Goal: Task Accomplishment & Management: Manage account settings

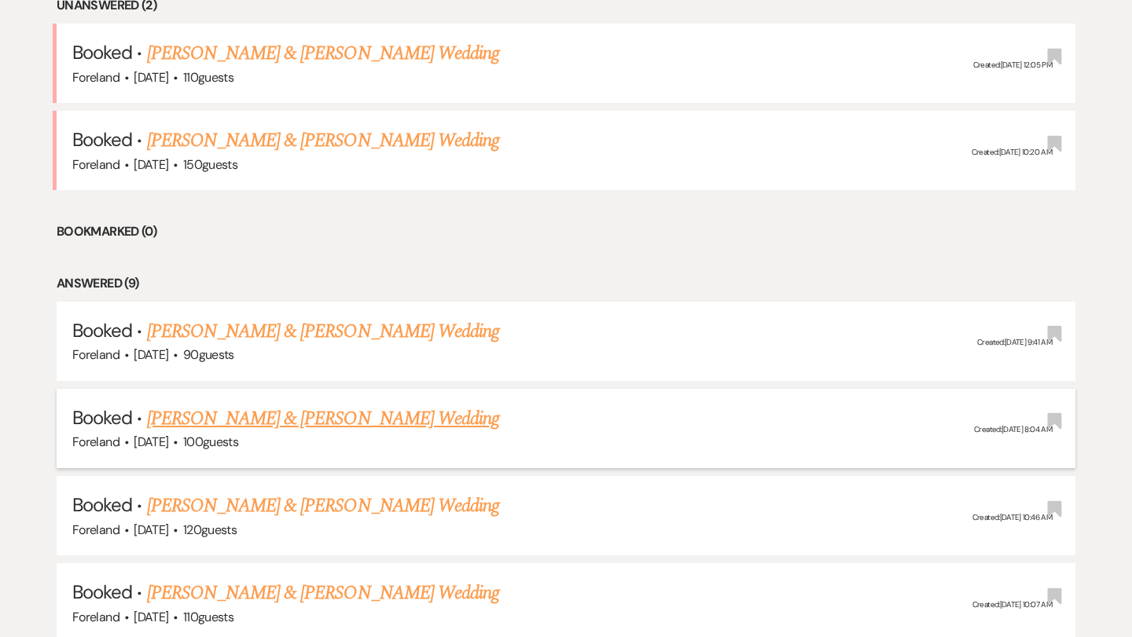
scroll to position [672, 0]
click at [365, 61] on link "[PERSON_NAME] & [PERSON_NAME] Wedding" at bounding box center [323, 53] width 352 height 28
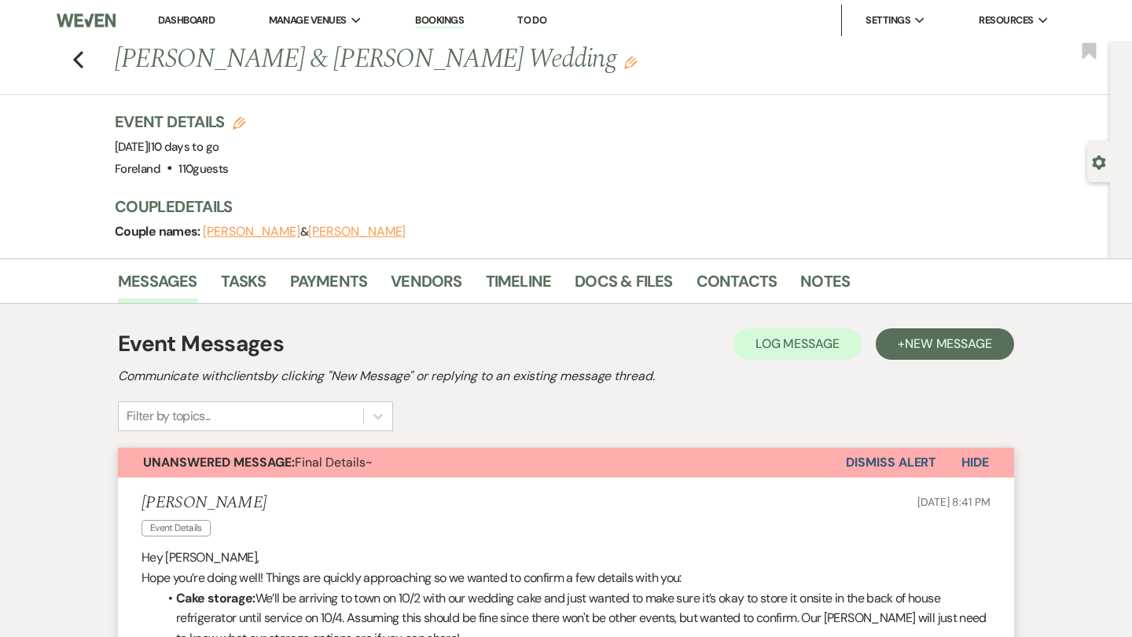
click at [878, 453] on button "Dismiss Alert" at bounding box center [891, 463] width 90 height 30
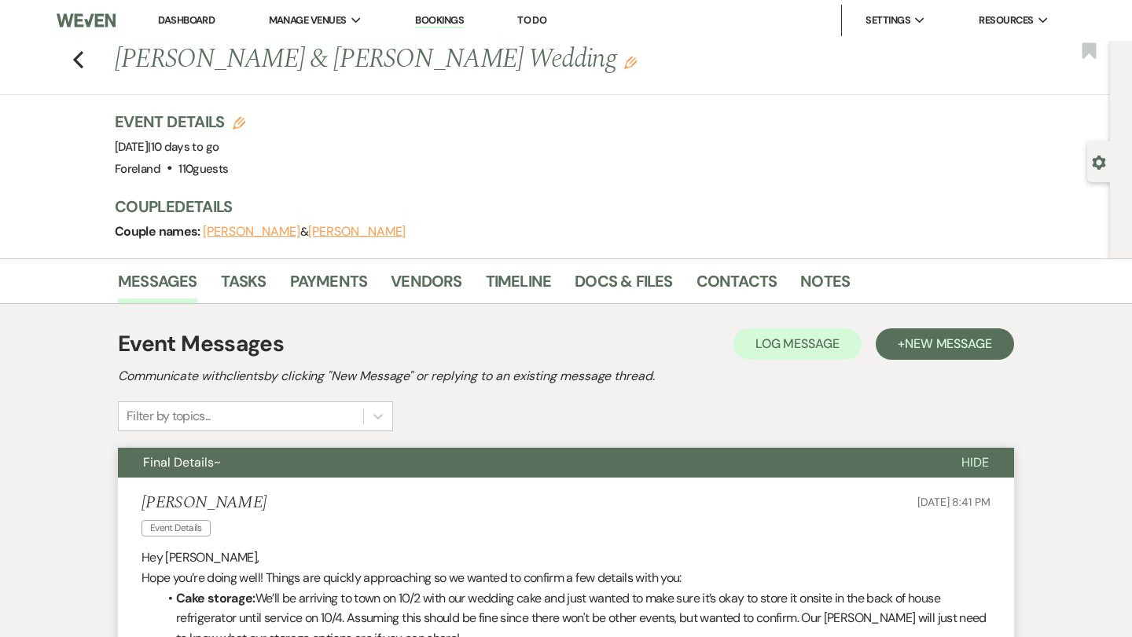
click at [71, 59] on div "Previous [PERSON_NAME] & [PERSON_NAME] Wedding Edit Bookmark" at bounding box center [551, 68] width 1118 height 54
click at [75, 63] on icon "Previous" at bounding box center [78, 59] width 12 height 19
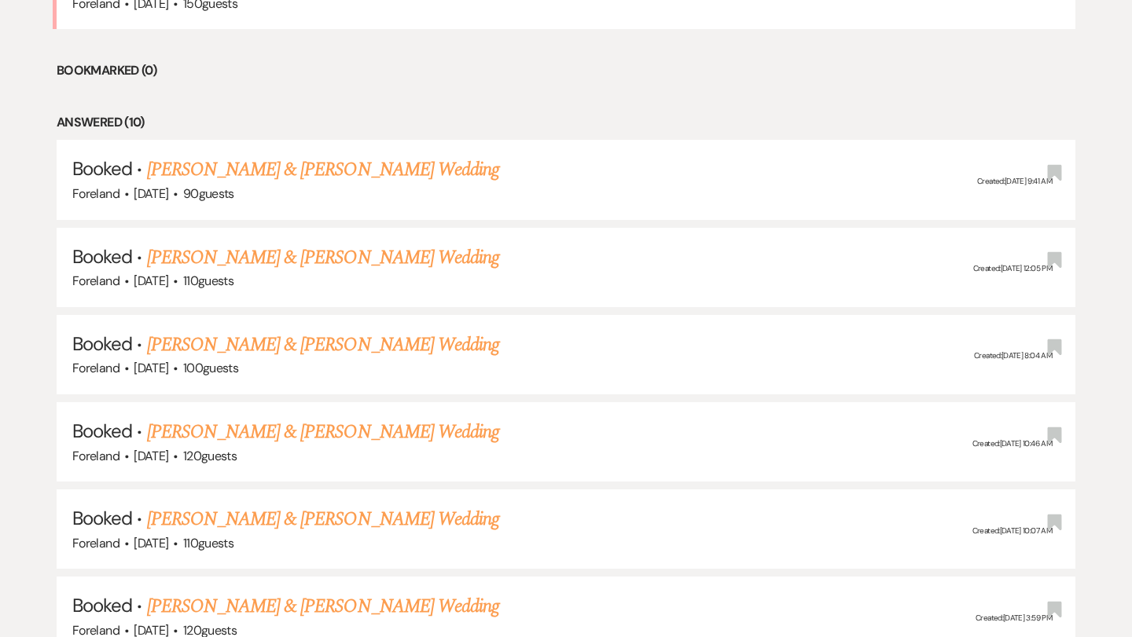
scroll to position [882, 0]
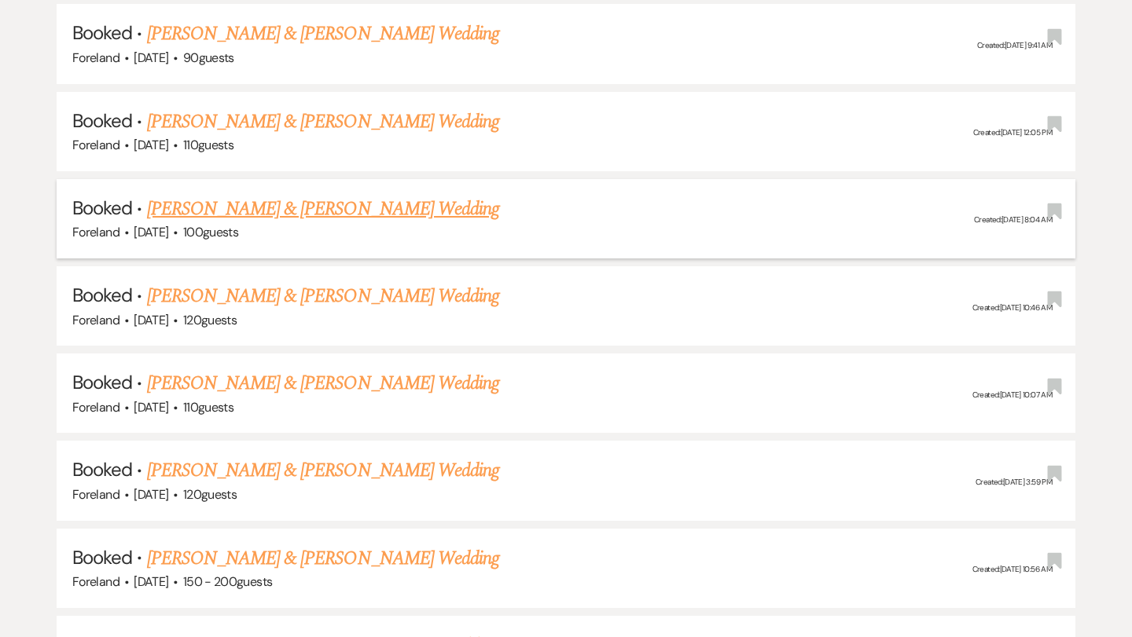
click at [373, 201] on link "[PERSON_NAME] & [PERSON_NAME] Wedding" at bounding box center [323, 209] width 352 height 28
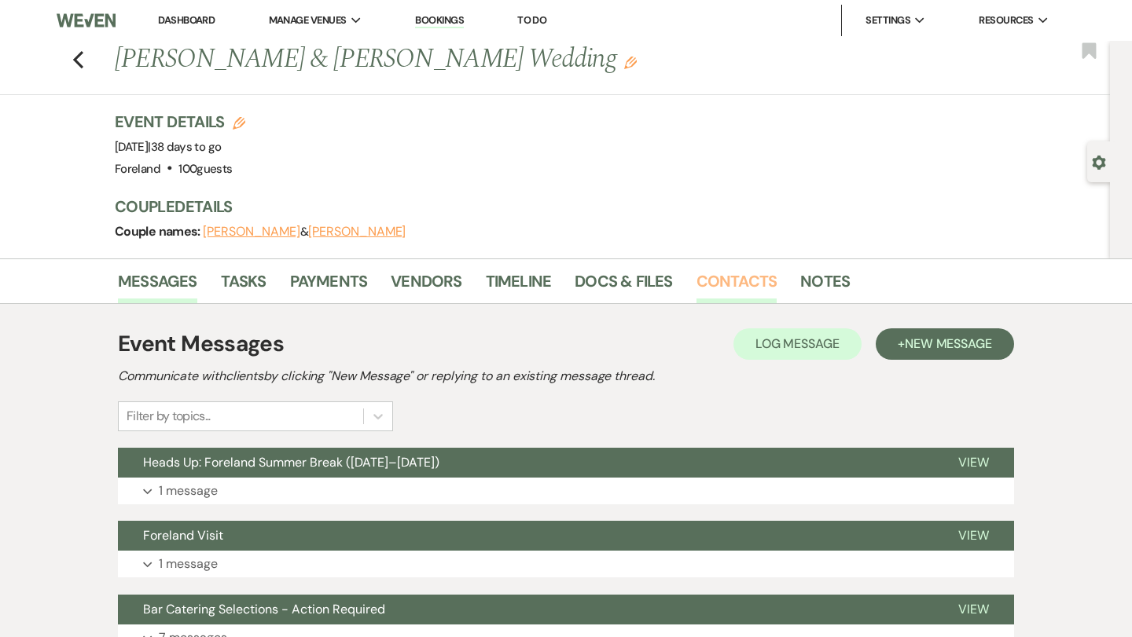
click at [725, 289] on link "Contacts" at bounding box center [736, 286] width 81 height 35
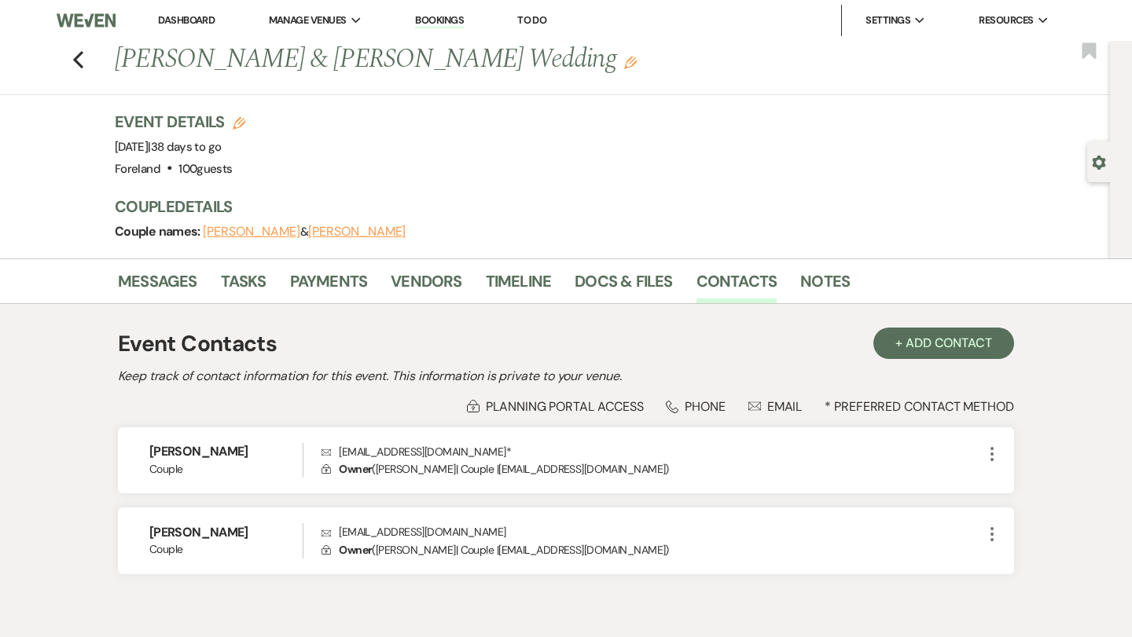
click at [86, 46] on div "Previous [PERSON_NAME] & [PERSON_NAME] Wedding Edit Bookmark" at bounding box center [551, 68] width 1118 height 54
click at [89, 23] on img at bounding box center [86, 20] width 59 height 33
click at [76, 57] on use "button" at bounding box center [78, 59] width 10 height 17
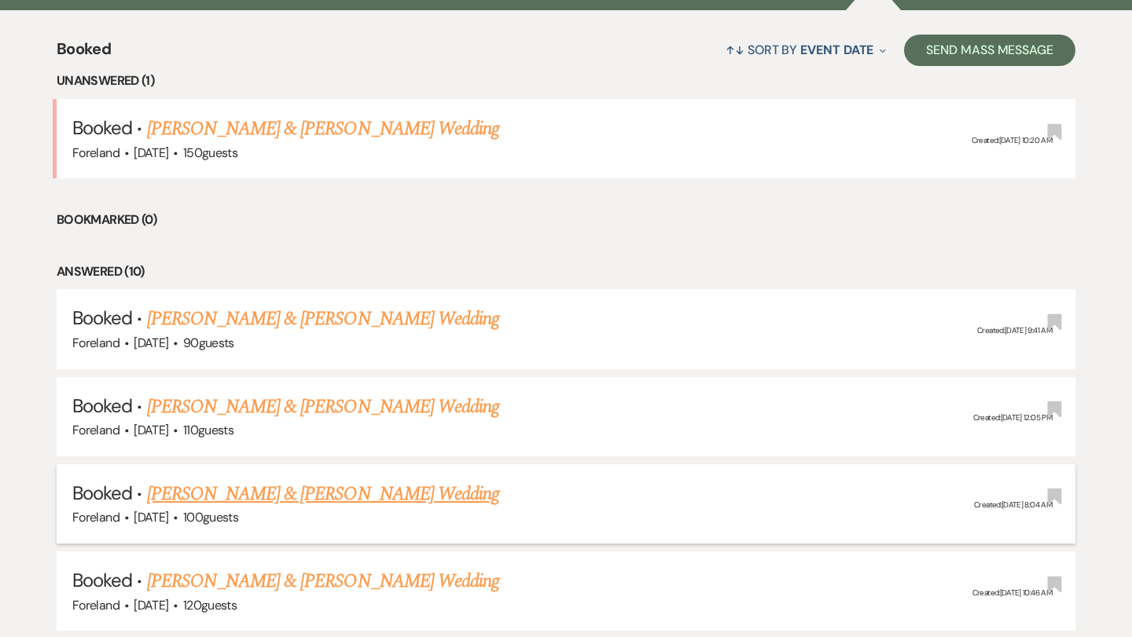
scroll to position [544, 0]
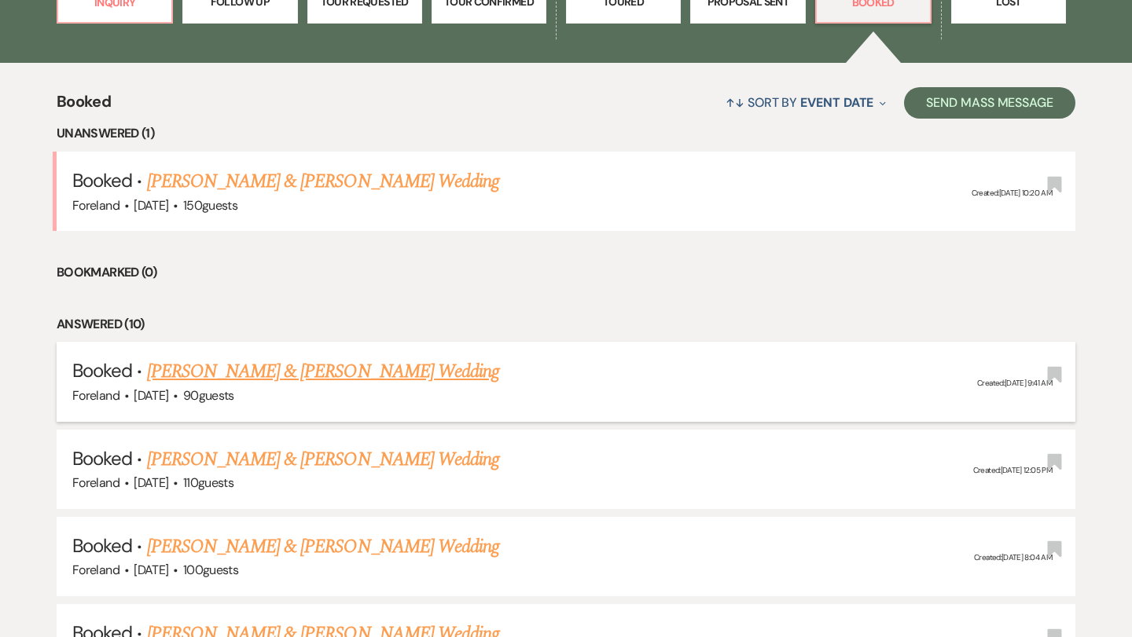
click at [365, 364] on link "[PERSON_NAME] & [PERSON_NAME] Wedding" at bounding box center [323, 372] width 352 height 28
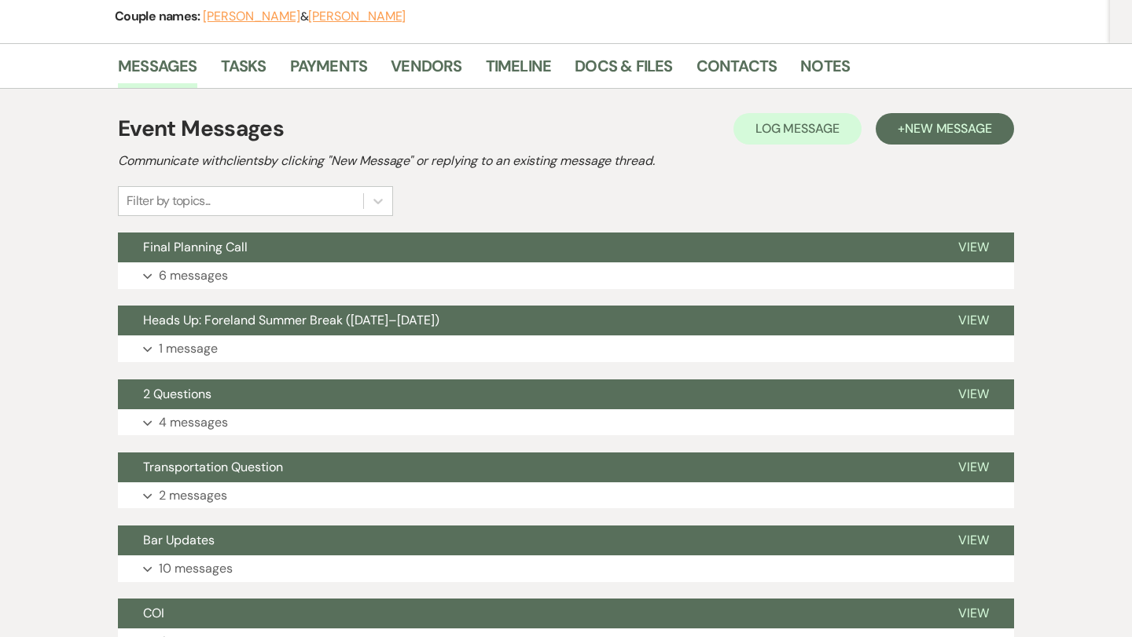
scroll to position [219, 0]
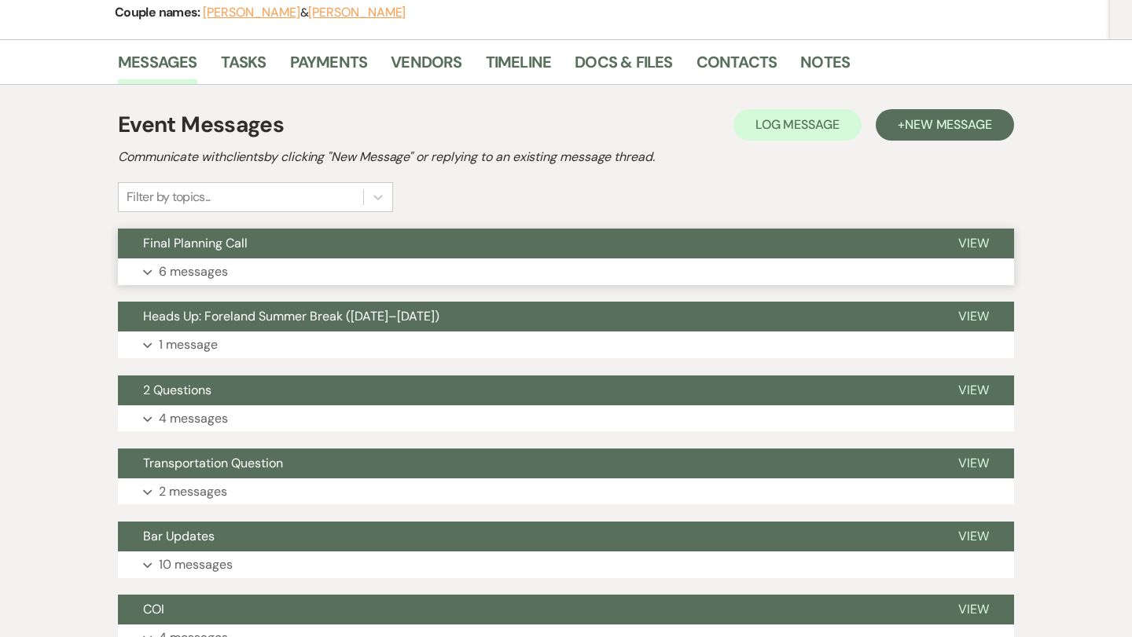
click at [200, 262] on p "6 messages" at bounding box center [193, 272] width 69 height 20
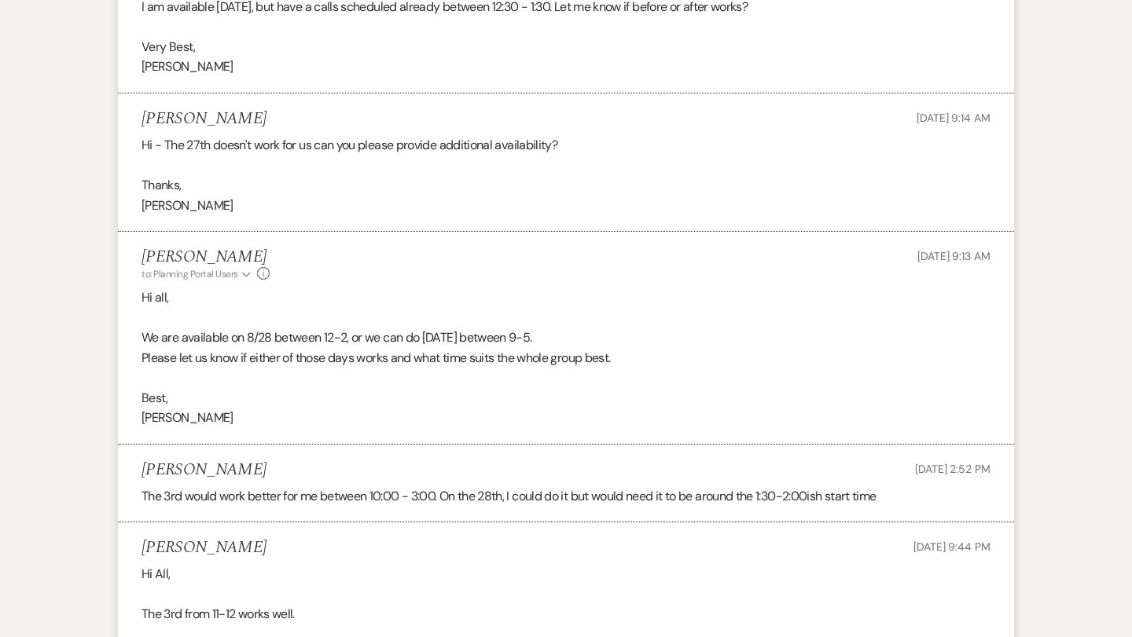
scroll to position [1296, 0]
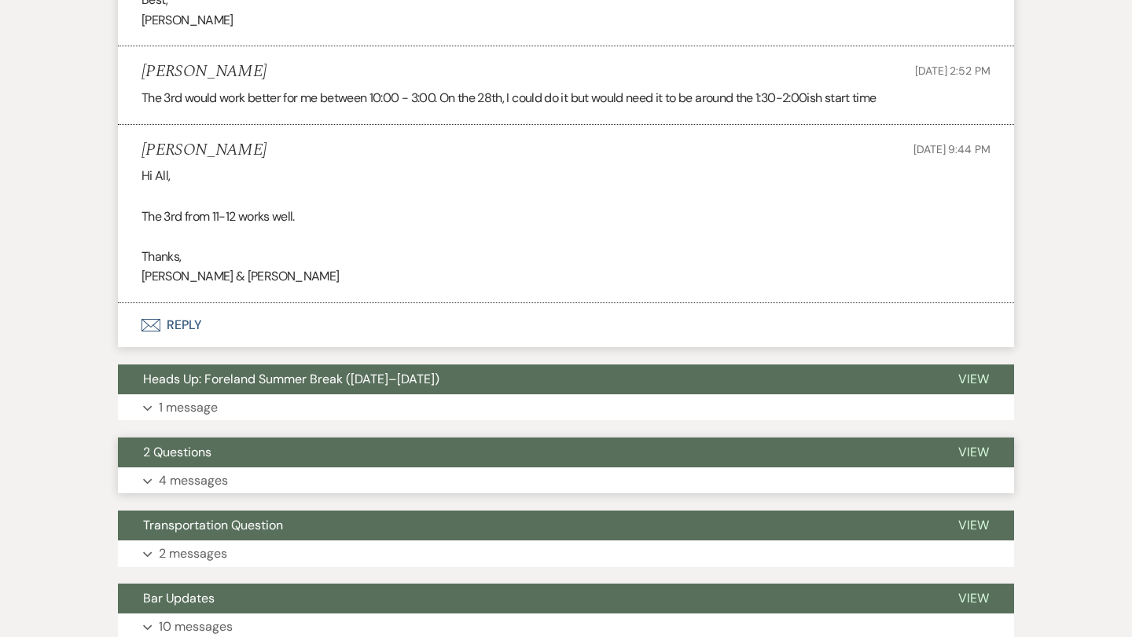
click at [185, 471] on p "4 messages" at bounding box center [193, 481] width 69 height 20
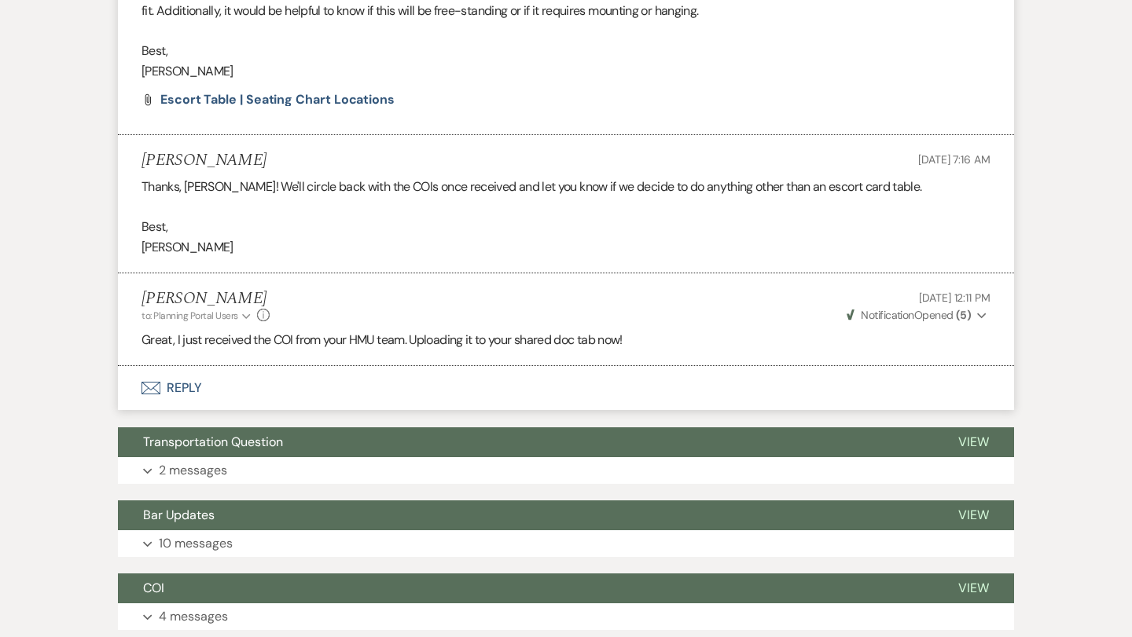
scroll to position [2269, 0]
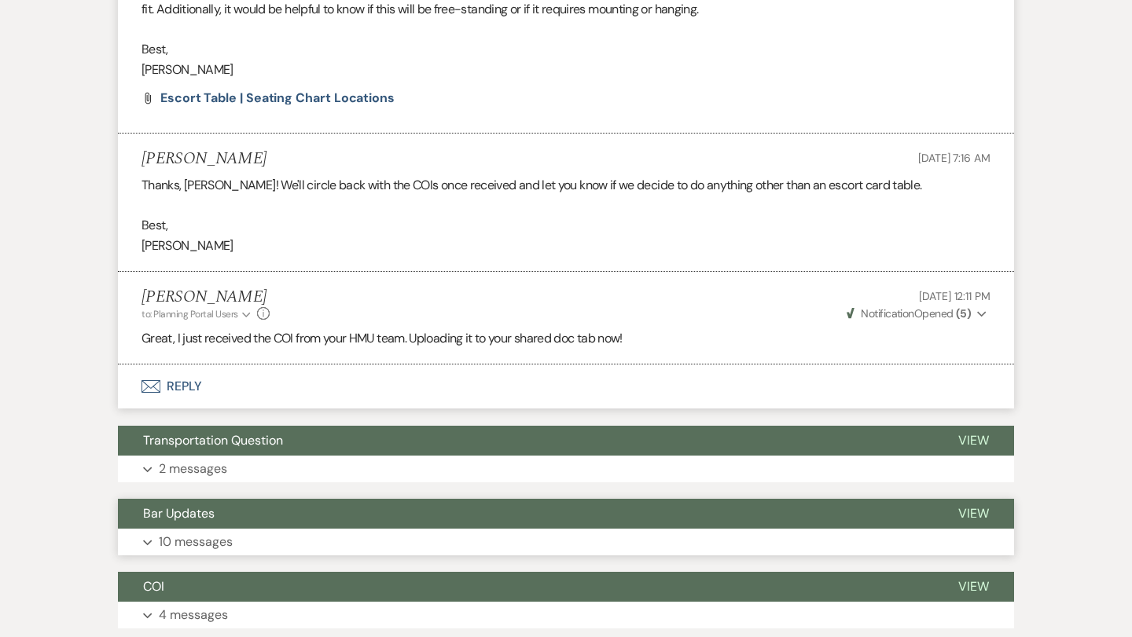
click at [190, 532] on p "10 messages" at bounding box center [196, 542] width 74 height 20
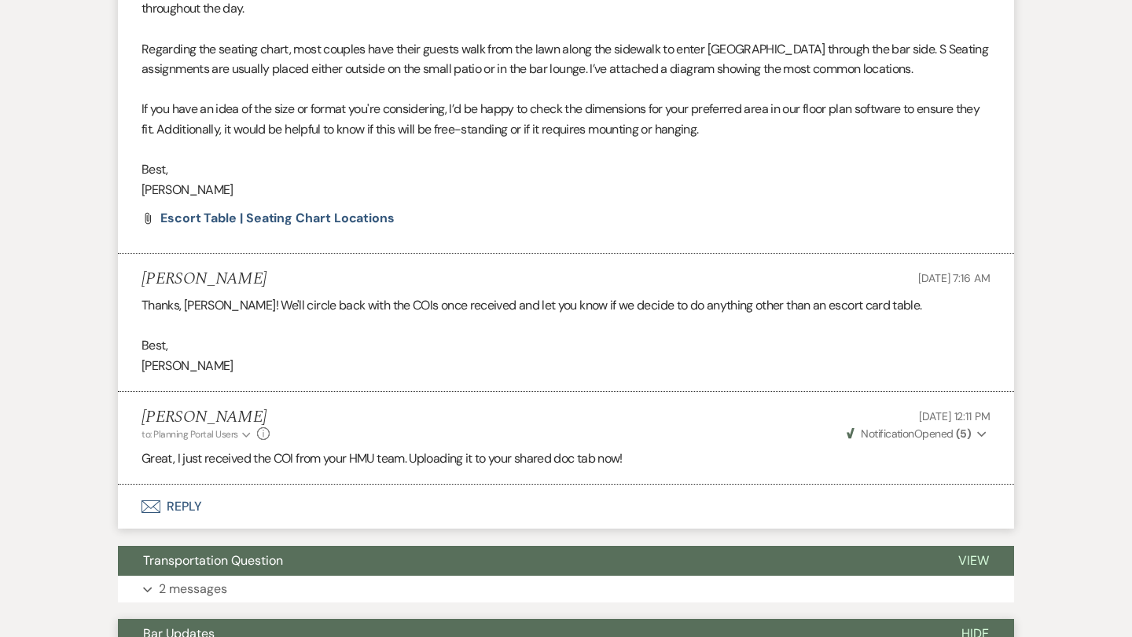
scroll to position [2011, 0]
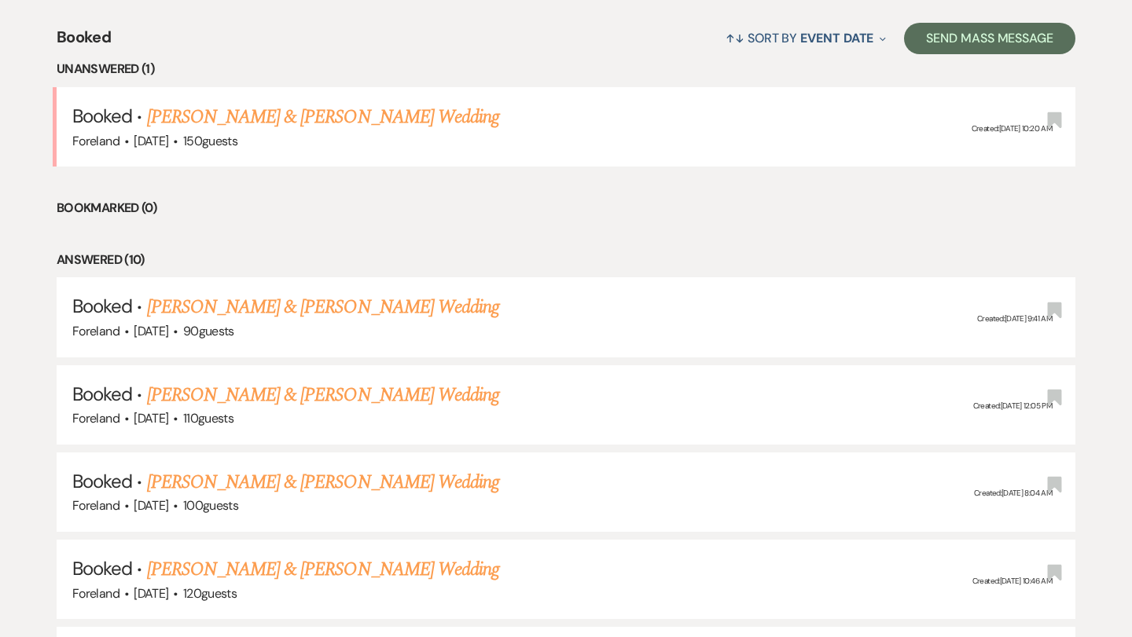
scroll to position [607, 0]
click at [232, 309] on link "[PERSON_NAME] & [PERSON_NAME] Wedding" at bounding box center [323, 308] width 352 height 28
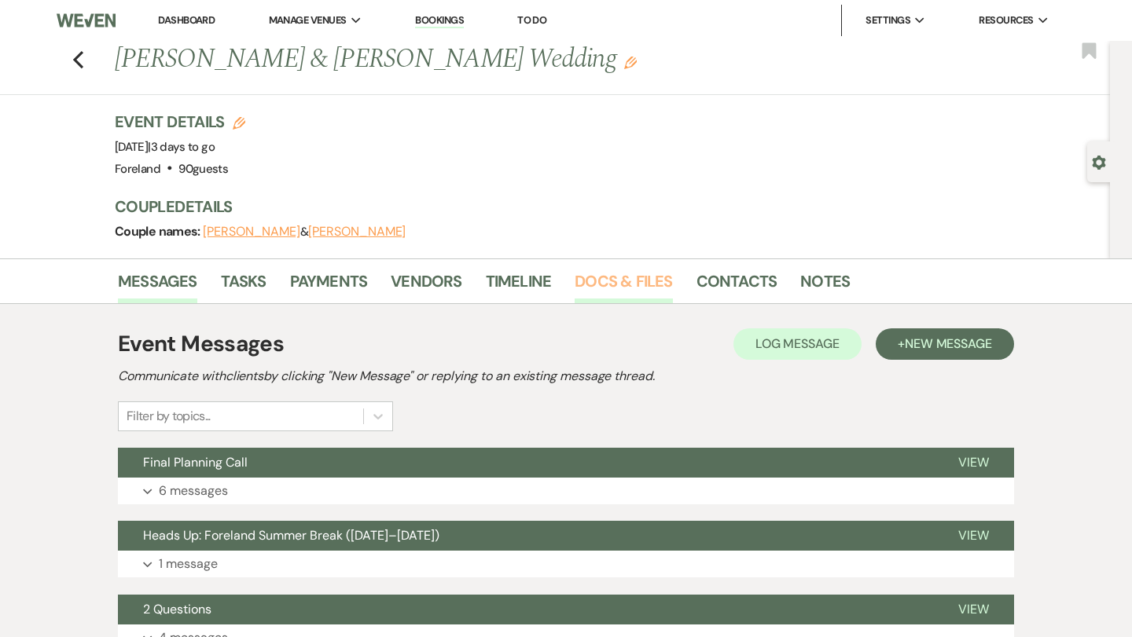
click at [589, 272] on link "Docs & Files" at bounding box center [622, 286] width 97 height 35
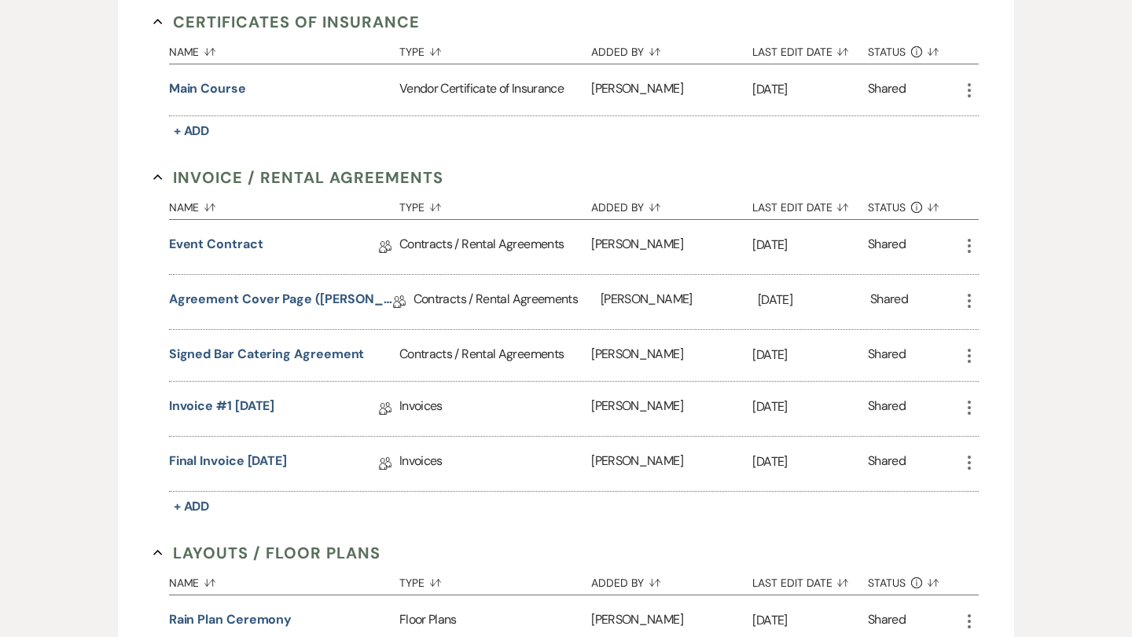
scroll to position [501, 0]
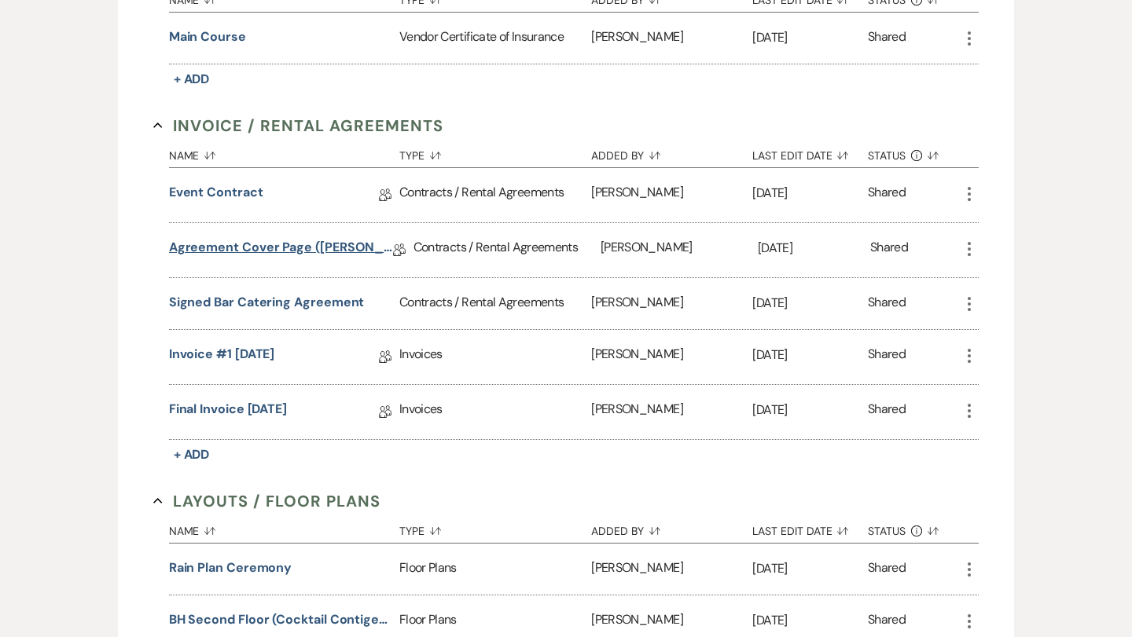
click at [300, 238] on link "Agreement Cover Page (Sarah & Jesse 9/27/25)" at bounding box center [281, 250] width 224 height 24
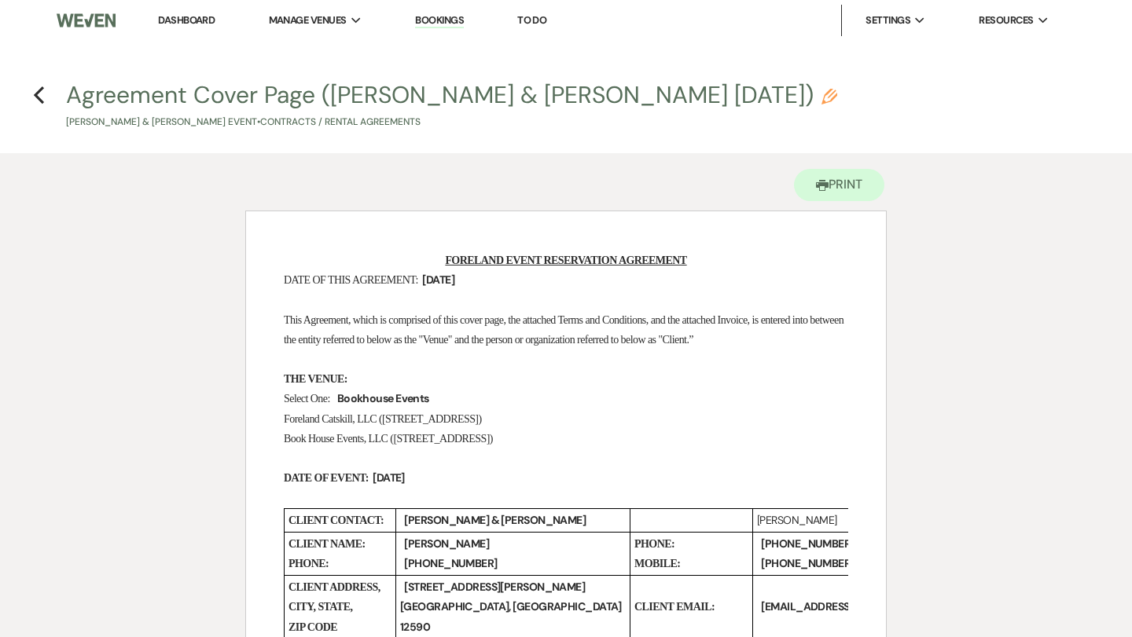
click at [32, 91] on h4 "Previous Agreement Cover Page (Sarah & Jesse 9/27/25) Pencil Sarah Santoro & Je…" at bounding box center [566, 104] width 1132 height 51
click at [39, 91] on use "button" at bounding box center [39, 94] width 10 height 17
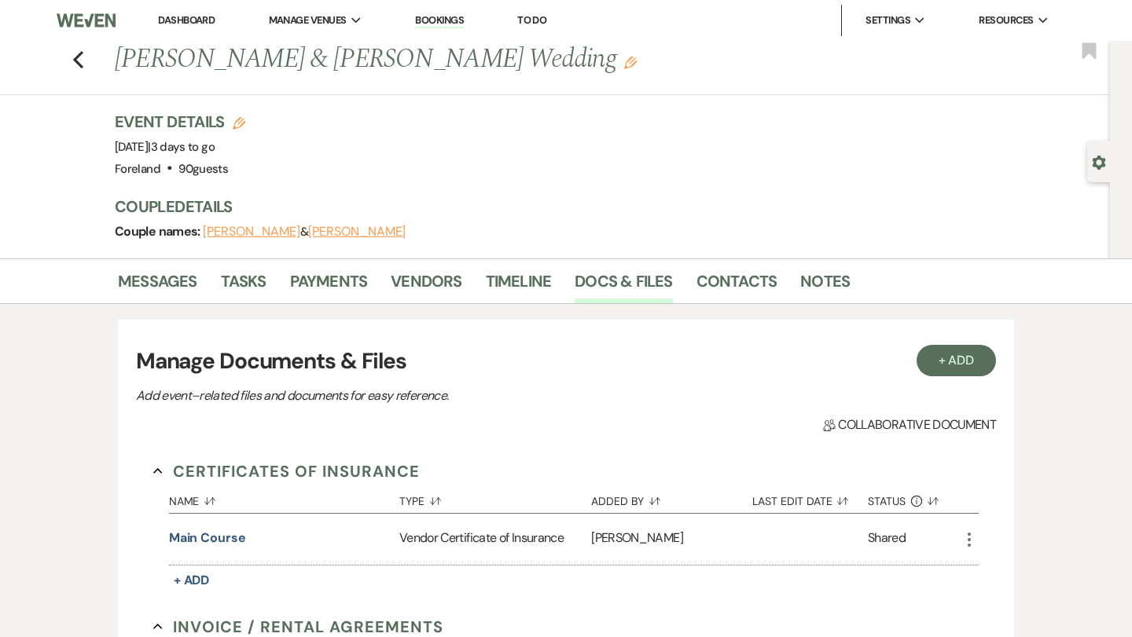
scroll to position [501, 0]
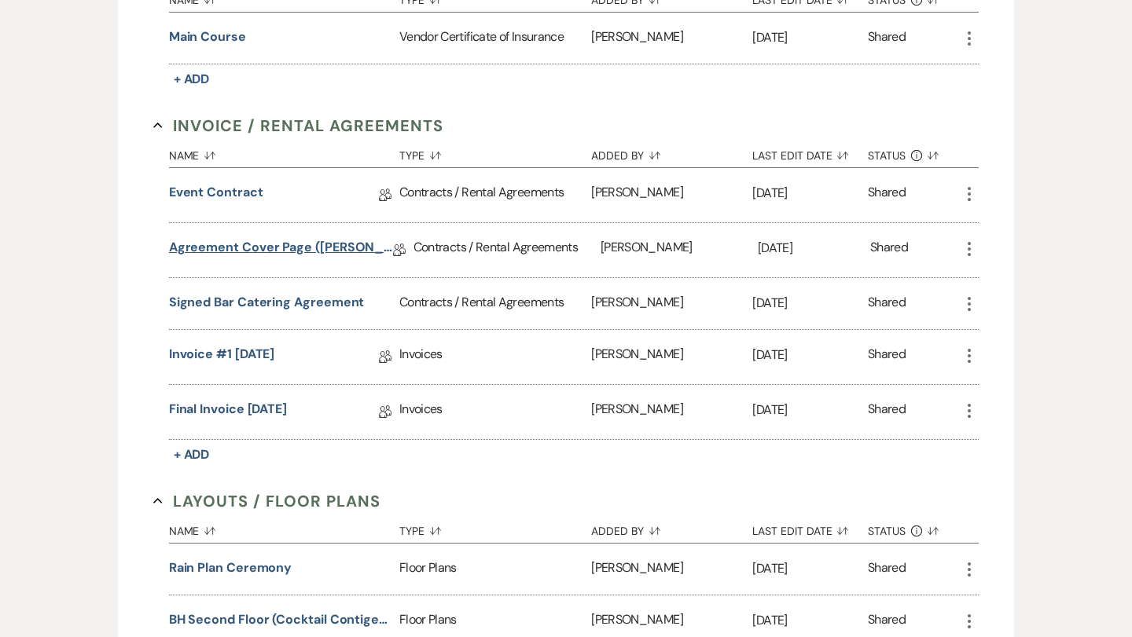
click at [242, 248] on link "Agreement Cover Page (Sarah & Jesse 9/27/25)" at bounding box center [281, 250] width 224 height 24
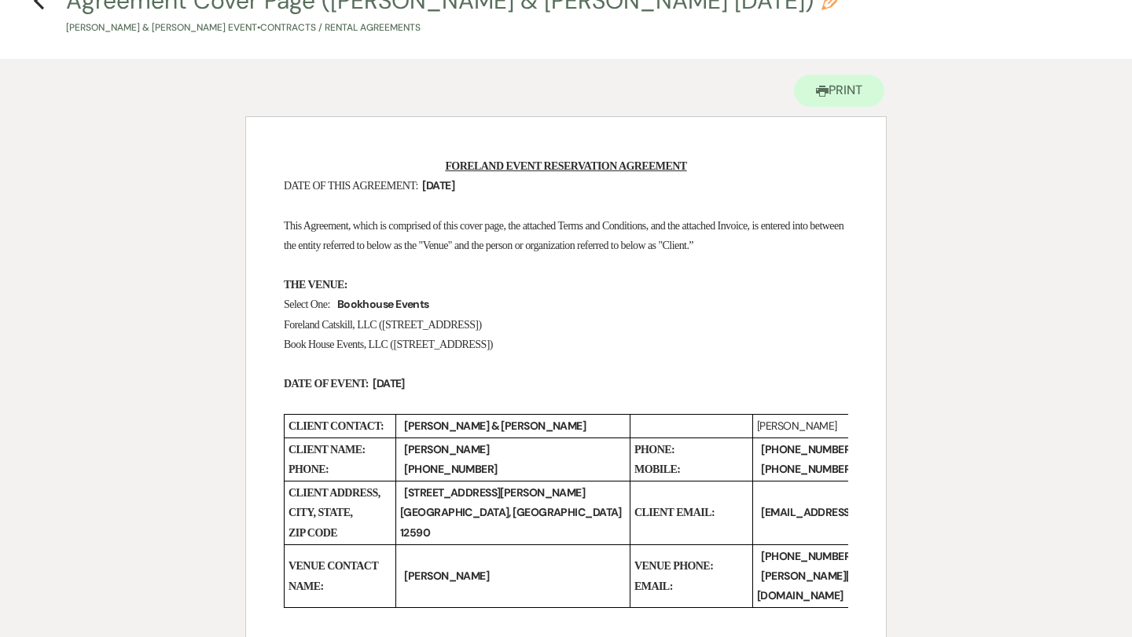
scroll to position [0, 2]
click at [44, 6] on icon "Previous" at bounding box center [39, 0] width 12 height 19
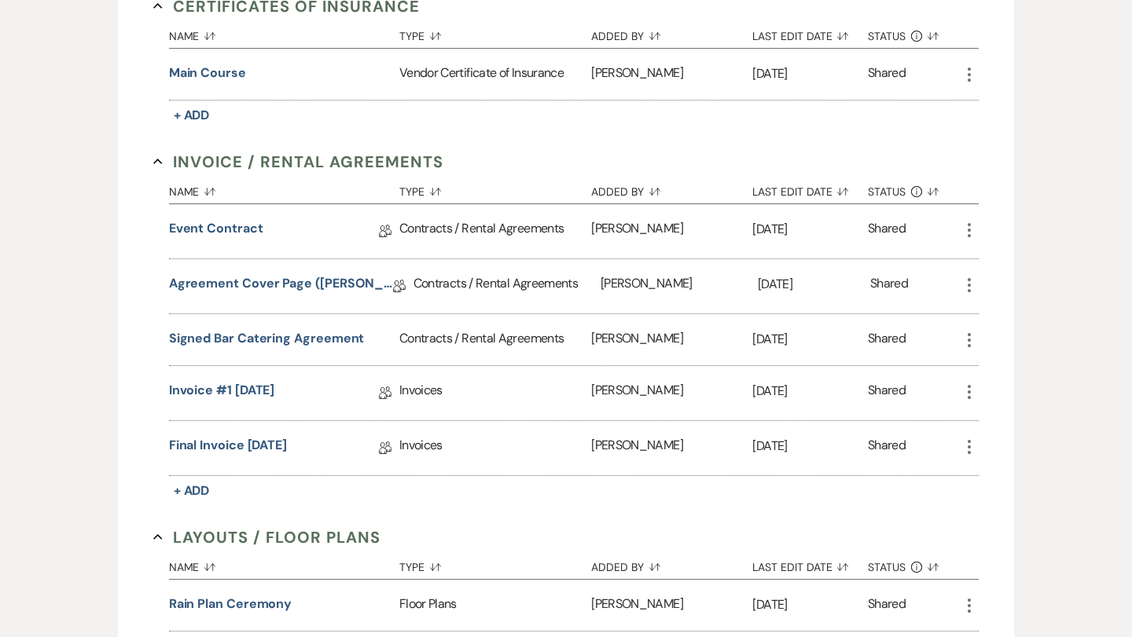
scroll to position [468, 0]
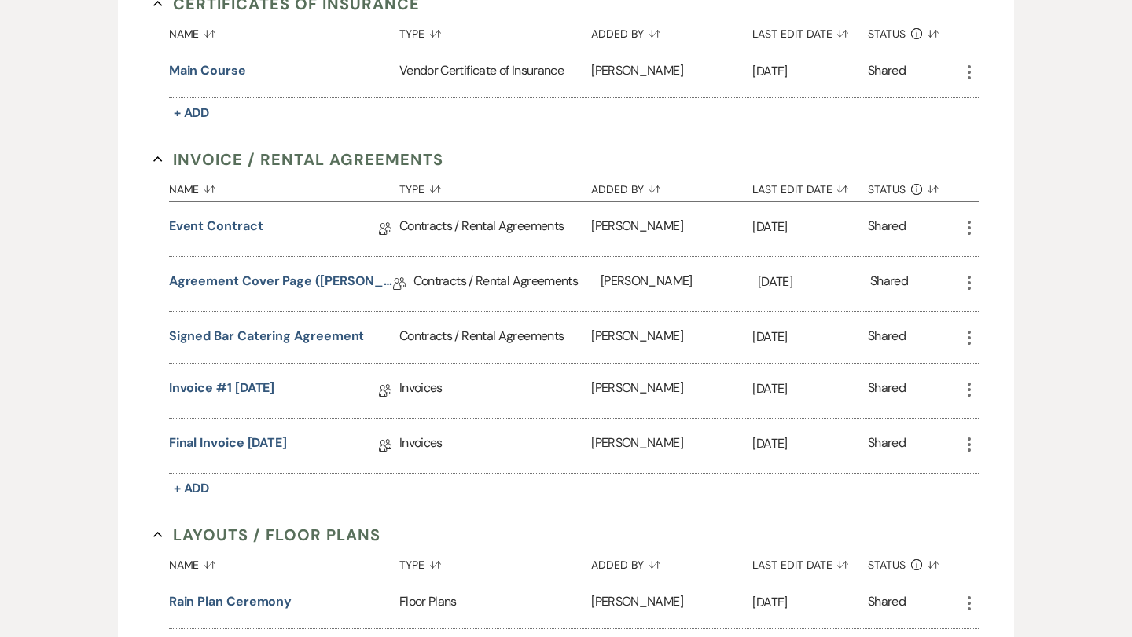
click at [194, 442] on link "Final Invoice 2-19-2025" at bounding box center [228, 446] width 118 height 24
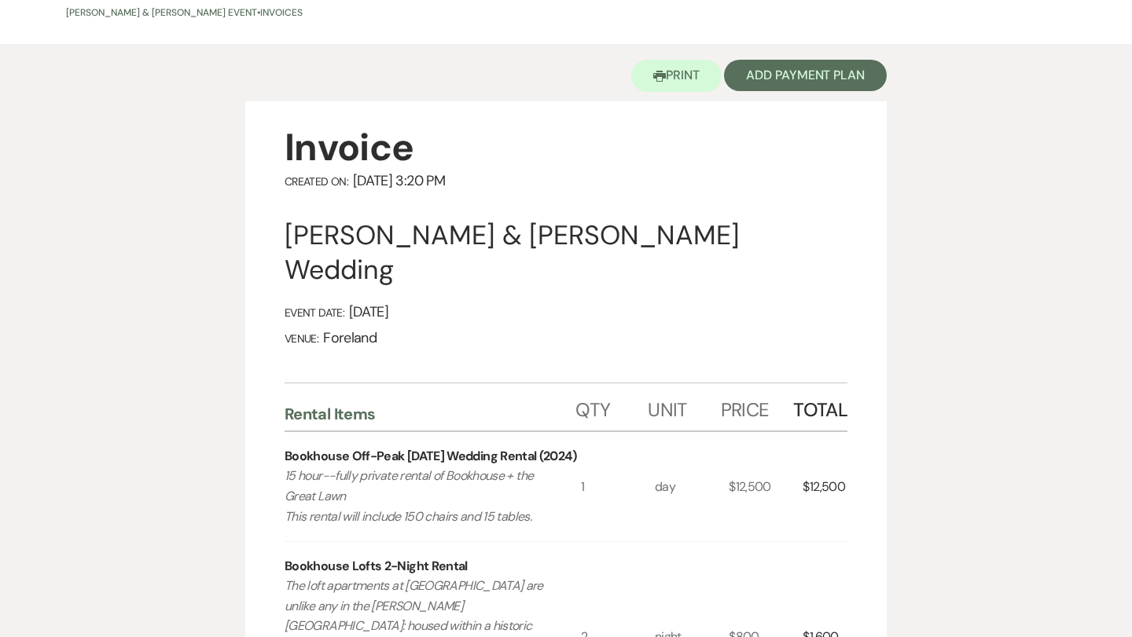
scroll to position [108, 0]
